Goal: Register for event/course: Sign up to attend an event or enroll in a course

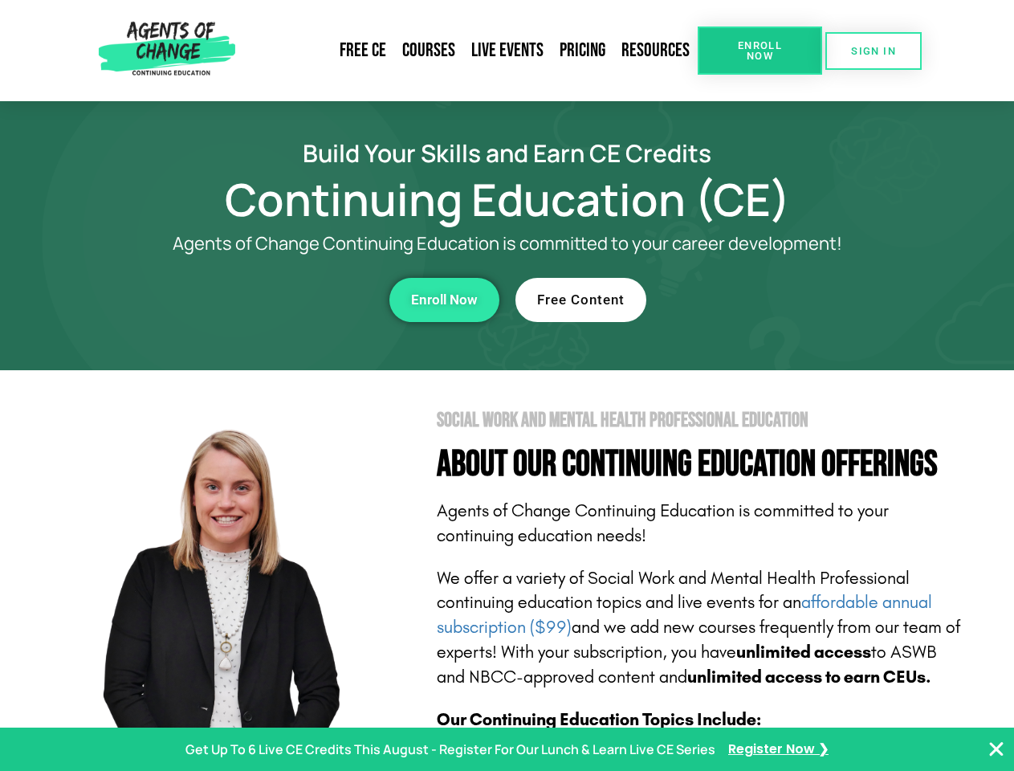
click at [506, 385] on section "Social Work and Mental Health Professional Education About Our Continuing Educa…" at bounding box center [507, 707] width 1014 height 674
click at [759, 51] on span "Enroll Now" at bounding box center [759, 50] width 73 height 21
click at [873, 51] on span "SIGN IN" at bounding box center [873, 51] width 45 height 10
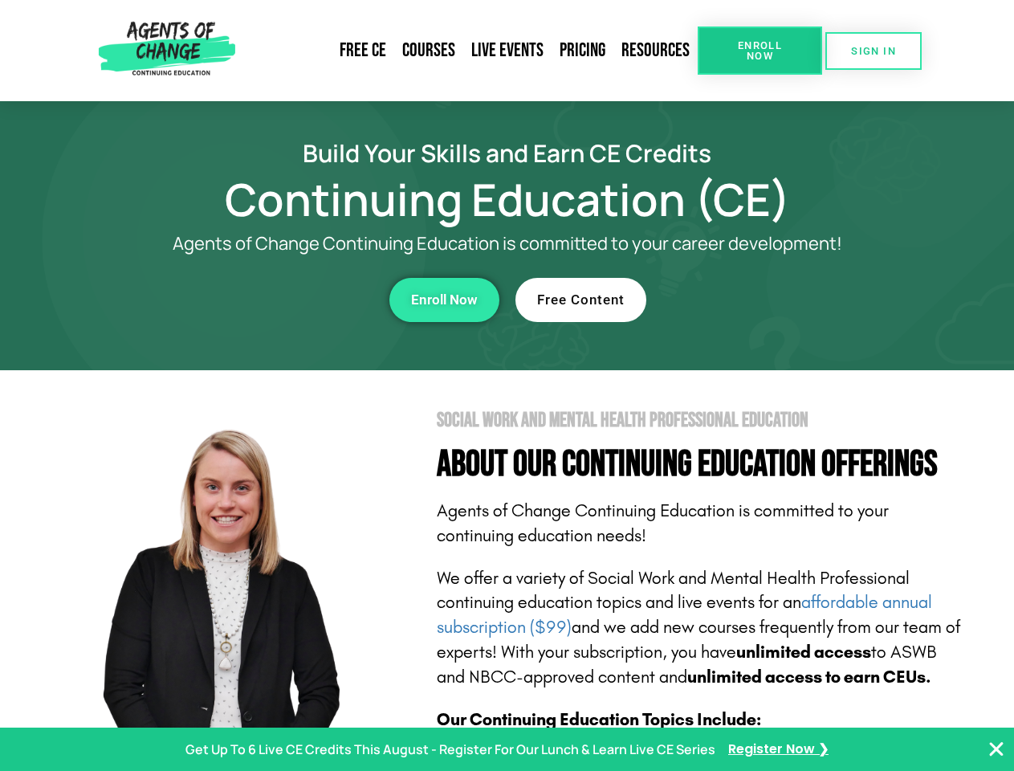
click at [279, 299] on div "Enroll Now" at bounding box center [278, 300] width 441 height 44
click at [444, 299] on span "Enroll Now" at bounding box center [444, 300] width 67 height 14
click at [736, 299] on div "Free Content" at bounding box center [735, 300] width 441 height 44
